Goal: Task Accomplishment & Management: Use online tool/utility

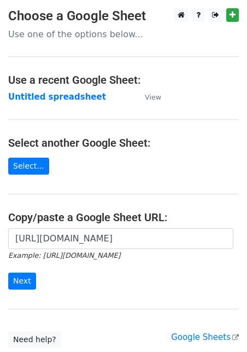
scroll to position [0, 237]
type input "[URL][DOMAIN_NAME]"
click at [27, 277] on input "Next" at bounding box center [22, 280] width 28 height 17
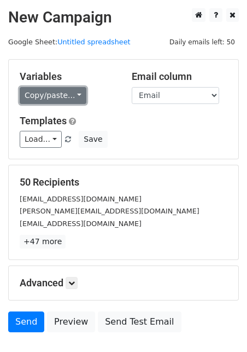
click at [53, 97] on link "Copy/paste..." at bounding box center [53, 95] width 67 height 17
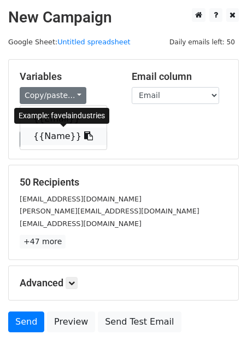
click at [44, 141] on link "{{Name}}" at bounding box center [63, 136] width 86 height 18
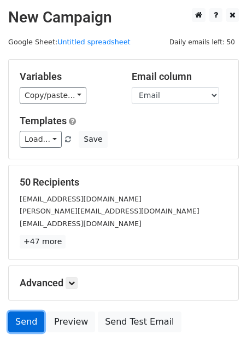
click at [30, 318] on link "Send" at bounding box center [26, 321] width 36 height 21
